Goal: Task Accomplishment & Management: Use online tool/utility

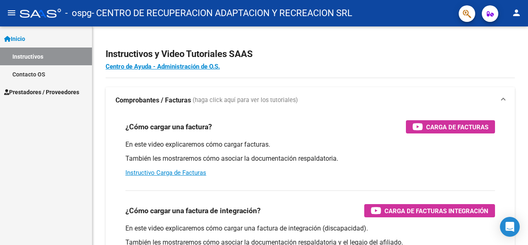
click at [523, 66] on div "Instructivos y Video Tutoriales SAAS Centro de Ayuda - Administración de O.S. C…" at bounding box center [311, 207] width 438 height 362
click at [39, 93] on span "Prestadores / Proveedores" at bounding box center [41, 91] width 75 height 9
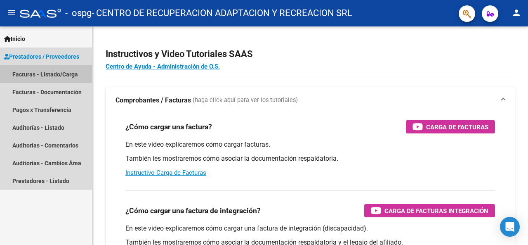
click at [62, 74] on link "Facturas - Listado/Carga" at bounding box center [46, 74] width 92 height 18
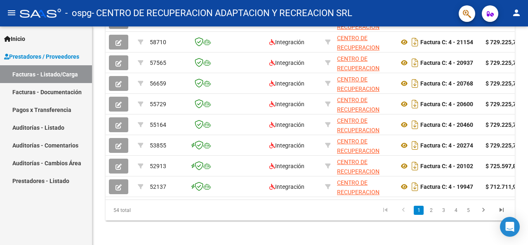
scroll to position [325, 0]
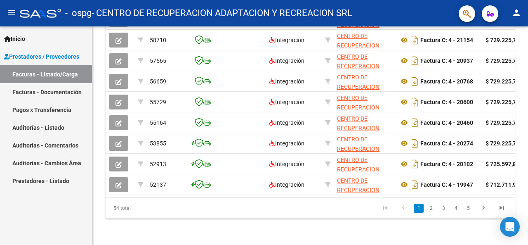
click at [528, 244] on html "menu - ospg - CENTRO DE RECUPERACION ADAPTACION Y RECREACION SRL person Inicio …" at bounding box center [264, 122] width 528 height 245
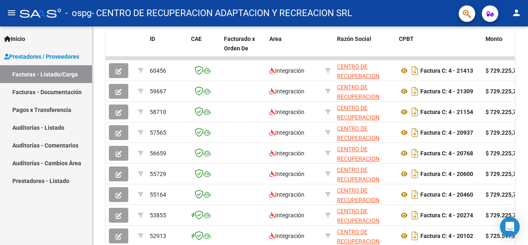
scroll to position [246, 0]
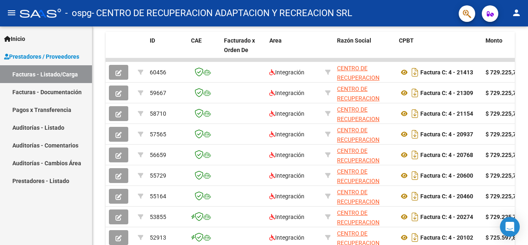
click at [528, 153] on div at bounding box center [527, 170] width 2 height 87
click at [507, 134] on strong "$ 729.225,79" at bounding box center [503, 134] width 34 height 7
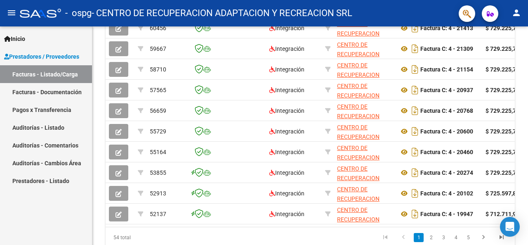
scroll to position [325, 0]
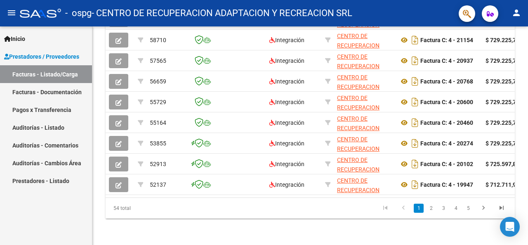
click at [528, 190] on div at bounding box center [527, 200] width 2 height 87
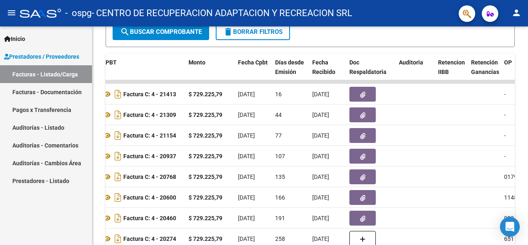
scroll to position [227, 0]
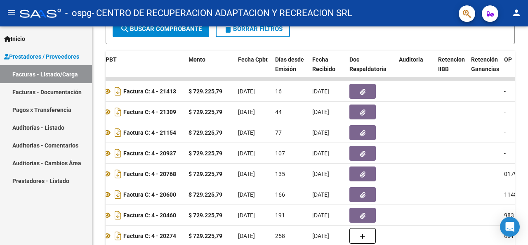
click at [526, 139] on div "Video tutorial PRESTADORES -> Listado de CPBTs Emitidos por Prestadores / Prove…" at bounding box center [311, 68] width 438 height 537
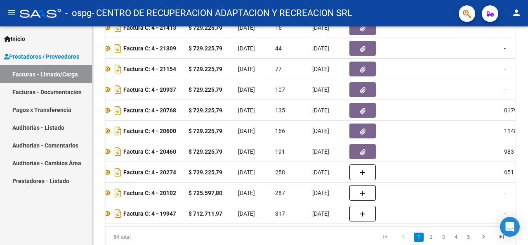
scroll to position [306, 0]
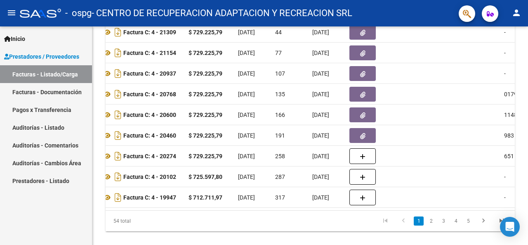
click at [527, 204] on div at bounding box center [527, 195] width 2 height 87
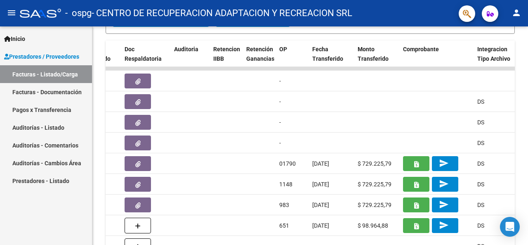
scroll to position [239, 0]
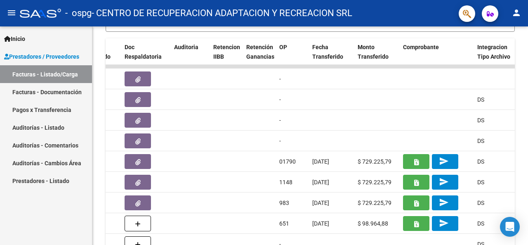
click at [527, 170] on div at bounding box center [527, 167] width 2 height 87
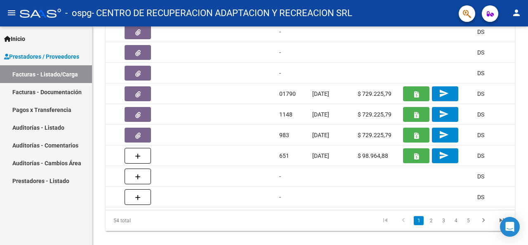
scroll to position [317, 0]
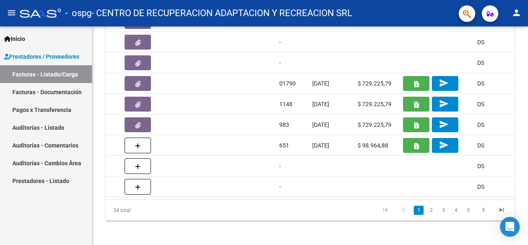
click at [528, 216] on div at bounding box center [527, 199] width 2 height 87
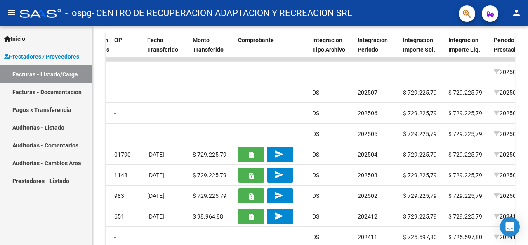
scroll to position [245, 0]
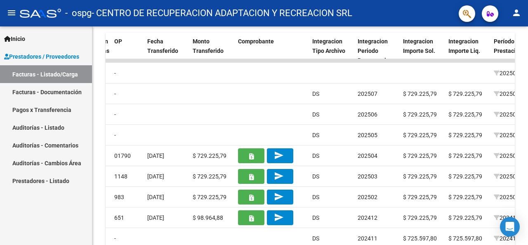
click at [524, 156] on div "Video tutorial PRESTADORES -> Listado de CPBTs Emitidos por Prestadores / Prove…" at bounding box center [311, 49] width 438 height 537
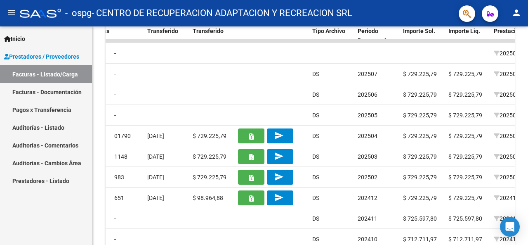
click at [528, 181] on div at bounding box center [527, 178] width 2 height 87
